Goal: Check status: Check status

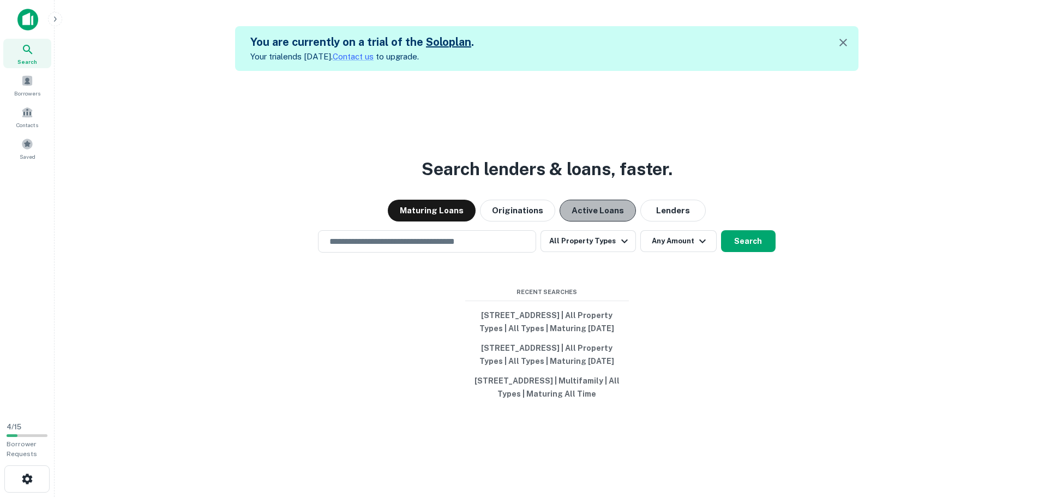
click at [598, 200] on button "Active Loans" at bounding box center [598, 211] width 76 height 22
click at [413, 235] on input "text" at bounding box center [427, 241] width 208 height 13
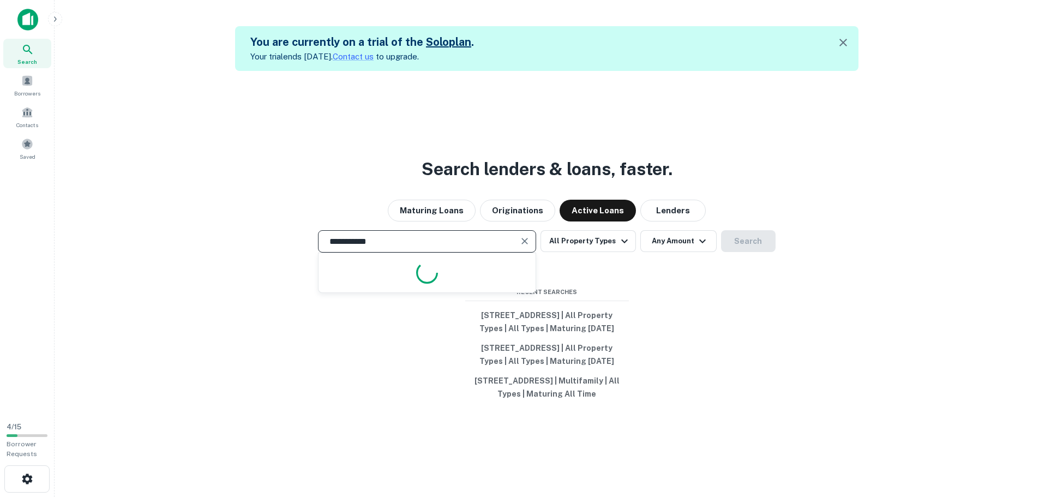
type input "**********"
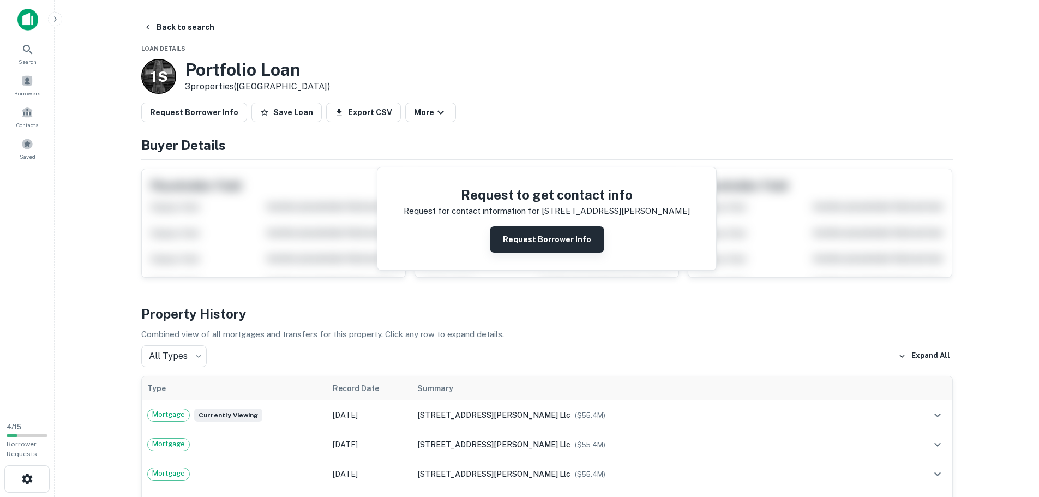
click at [529, 235] on button "Request Borrower Info" at bounding box center [547, 239] width 115 height 26
